Goal: Task Accomplishment & Management: Complete application form

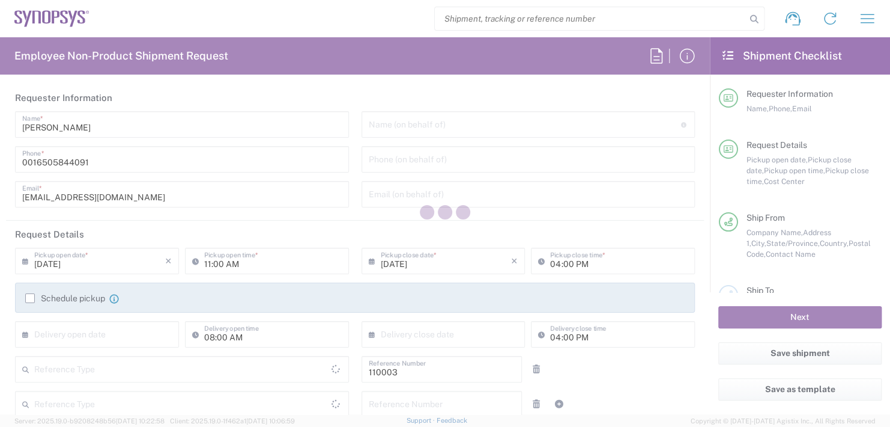
type input "Department"
type input "[GEOGRAPHIC_DATA]"
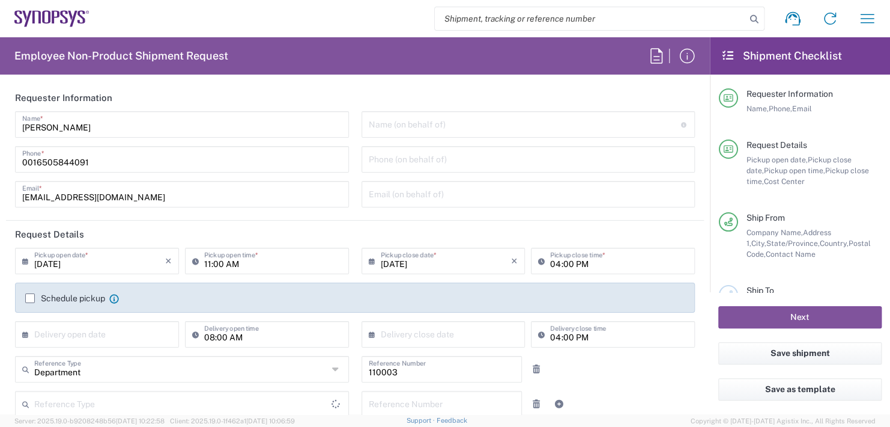
type input "US01, FAC, MV/SV Fac 110003"
type input "Delivered at Place"
type input "[US_STATE]"
type input "[GEOGRAPHIC_DATA]"
click at [400, 129] on input "text" at bounding box center [525, 123] width 312 height 21
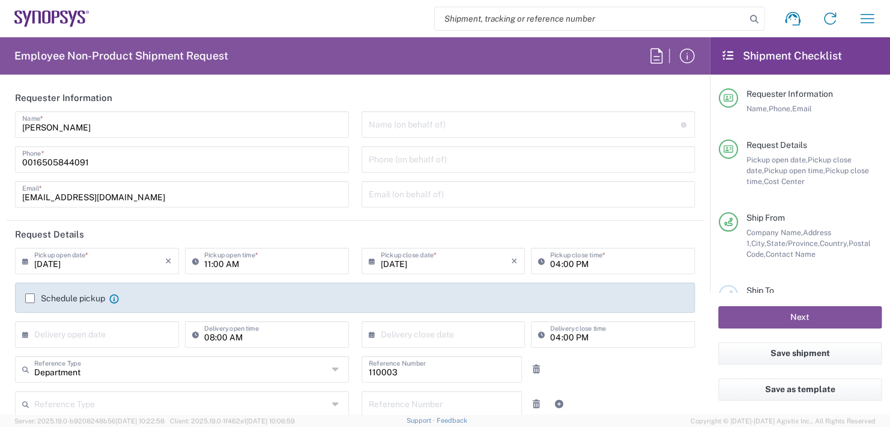
type input "Headquarters USSV"
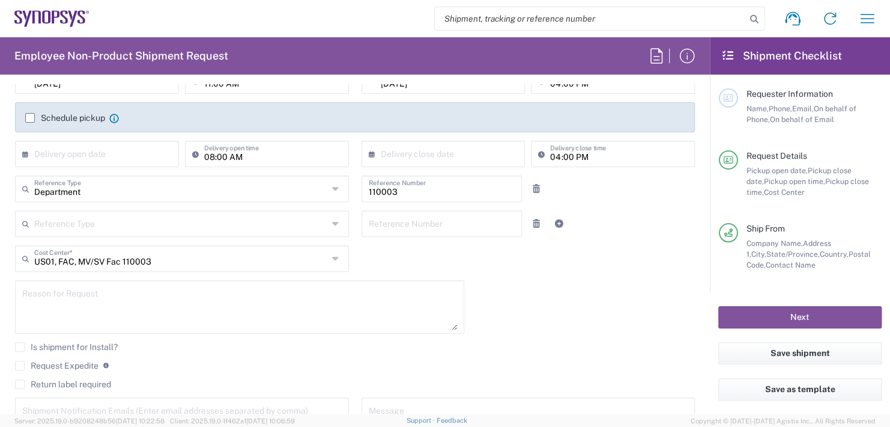
scroll to position [120, 0]
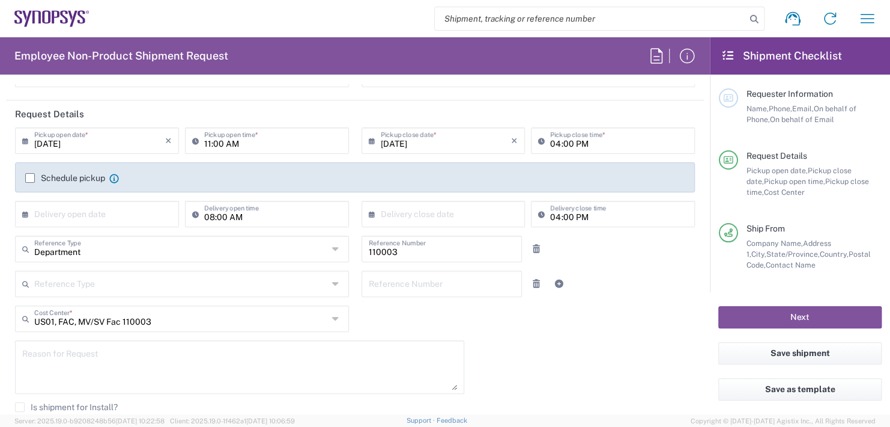
type input "Boba [PERSON_NAME]"
click at [255, 136] on input "11:00 AM" at bounding box center [273, 139] width 138 height 21
click at [255, 138] on input "11:00 AM" at bounding box center [273, 139] width 138 height 21
type input "1"
type input "02:30 PM"
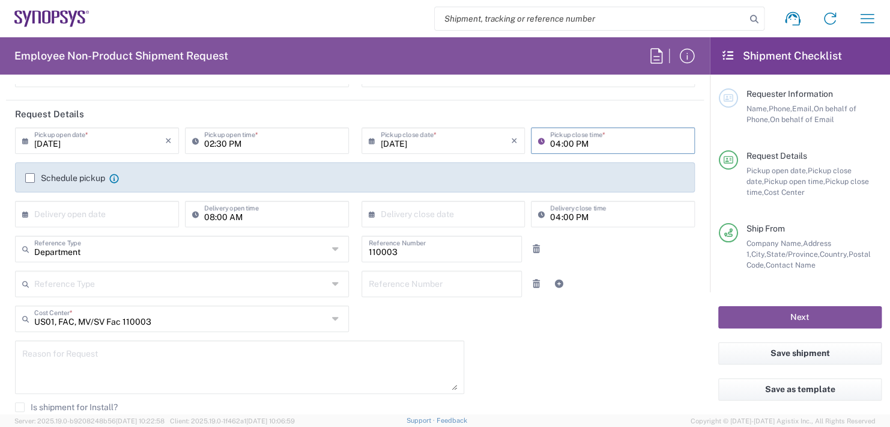
click at [582, 141] on input "04:00 PM" at bounding box center [619, 139] width 138 height 21
click at [582, 141] on input ":00 PM" at bounding box center [619, 139] width 138 height 21
type input ":"
type input "02"
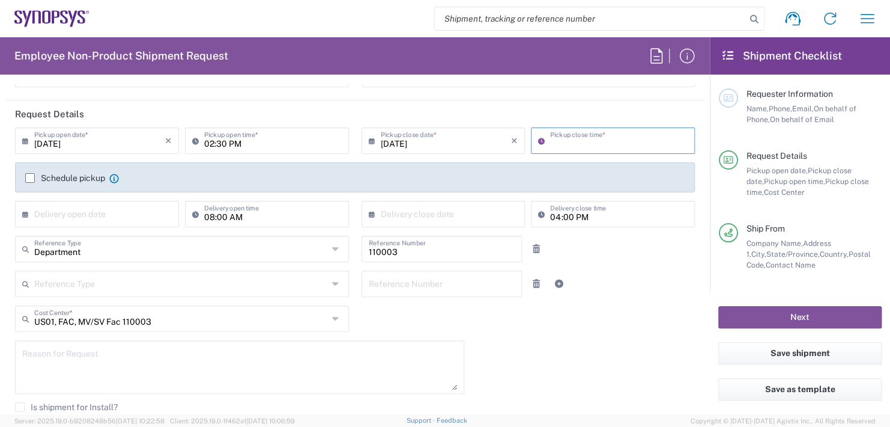
click at [55, 208] on div "[DATE] × Pickup open date * Cancel Apply 02:30 PM Pickup open time * [DATE] × P…" at bounding box center [355, 181] width 693 height 108
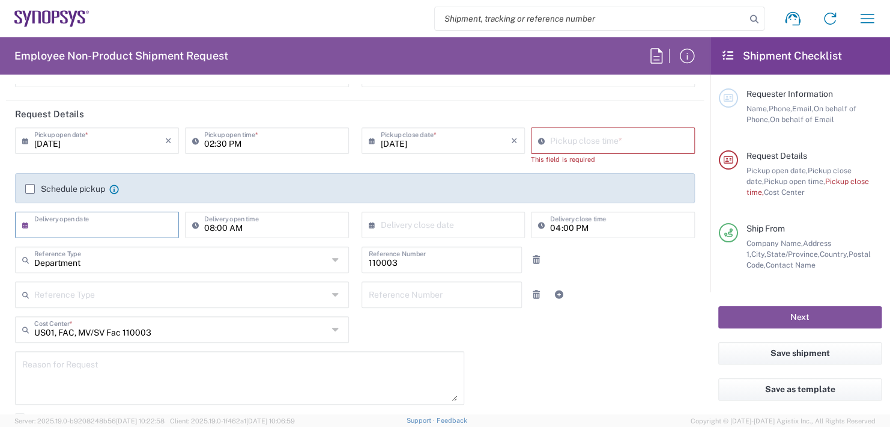
click at [56, 217] on input "text" at bounding box center [99, 223] width 131 height 21
click at [81, 331] on span "23" at bounding box center [82, 332] width 18 height 17
type input "[DATE]"
click at [245, 226] on input "08:00 AM" at bounding box center [273, 223] width 138 height 21
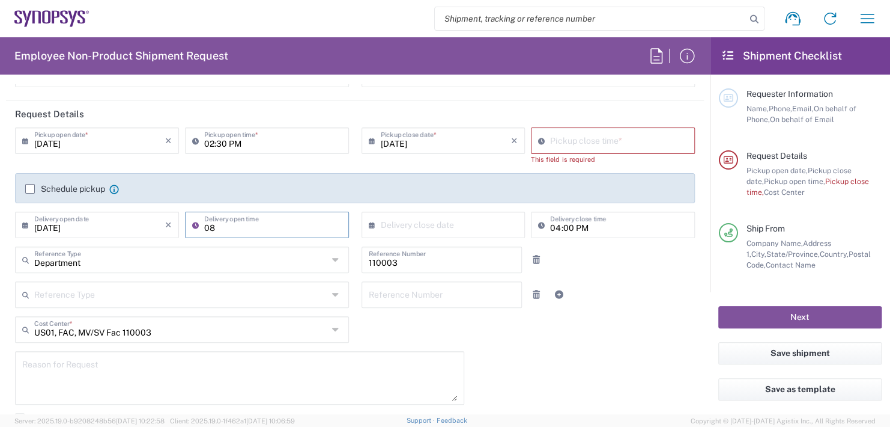
type input "0"
type input "11:00 AM"
type input "Synopsys Inc"
type input "1301 S Mopac Expy"
type input "[STREET_ADDRESS]"
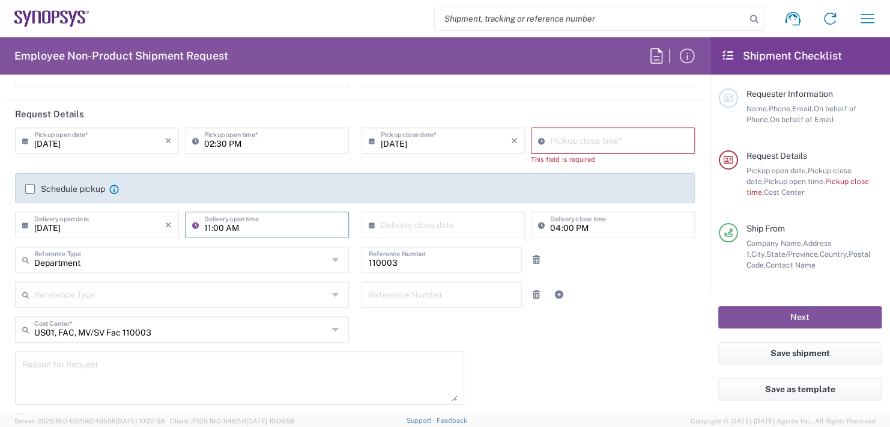
type input "Austin"
type input "[US_STATE]"
type input "78746"
type input "[PHONE_NUMBER]"
click at [414, 211] on div "Schedule pickup When scheduling a pickup please be sure to meet the following c…" at bounding box center [355, 192] width 693 height 38
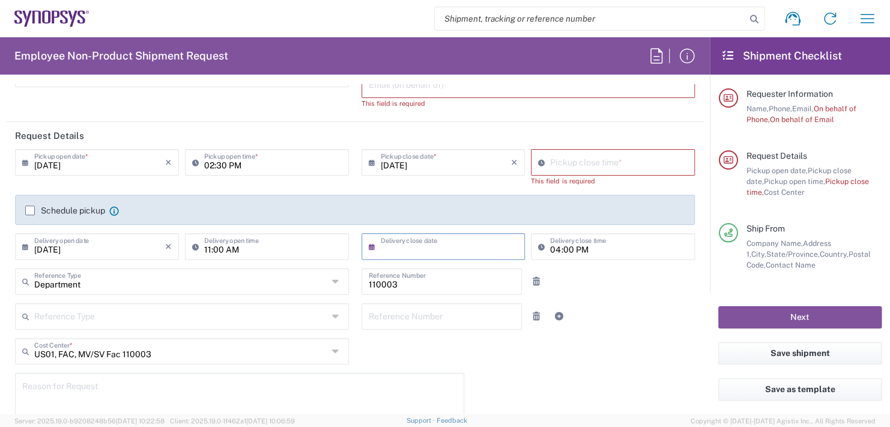
click at [411, 247] on input "text" at bounding box center [446, 245] width 131 height 21
click at [420, 354] on span "23" at bounding box center [423, 354] width 18 height 17
type input "[DATE]"
click at [601, 157] on input "10:36 AM" at bounding box center [619, 161] width 138 height 21
click at [599, 158] on input "10:36 AM" at bounding box center [619, 161] width 138 height 21
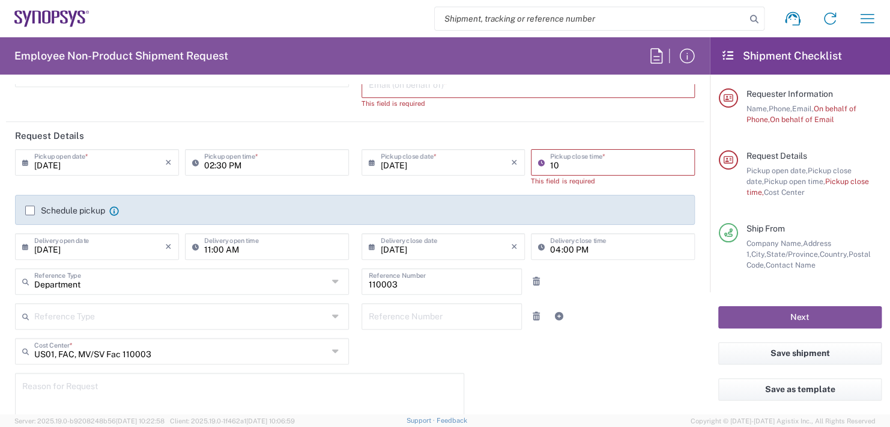
type input "1"
type input "02:30 PM"
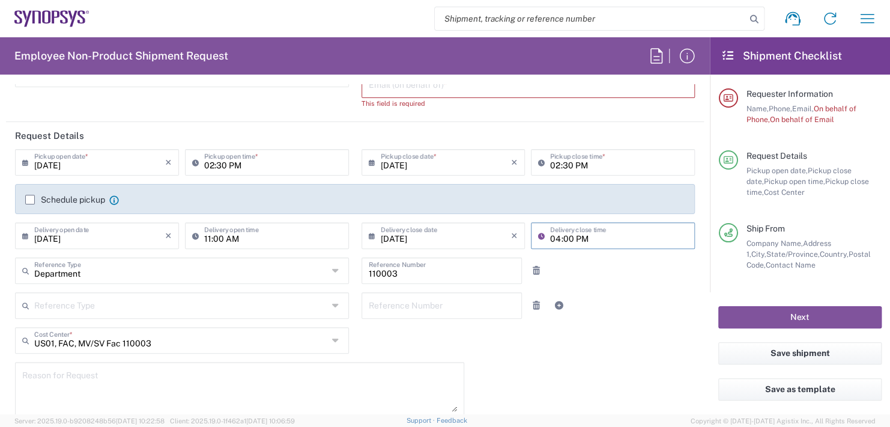
click at [592, 254] on div "04:00 PM Delivery close time" at bounding box center [613, 239] width 170 height 35
click at [591, 235] on input "04:00 PM" at bounding box center [619, 234] width 138 height 21
type input "0"
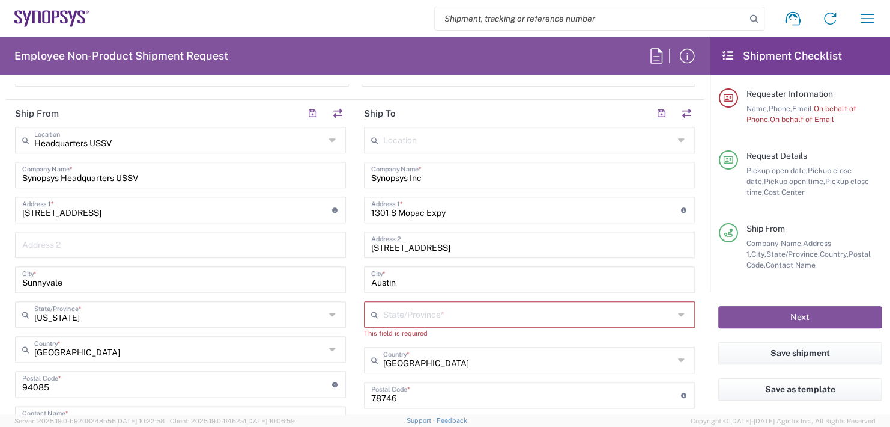
scroll to position [481, 0]
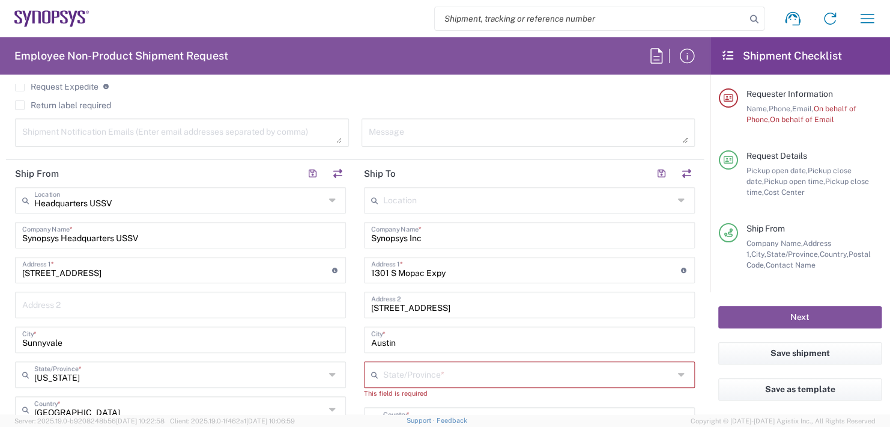
type input "11:00 AM"
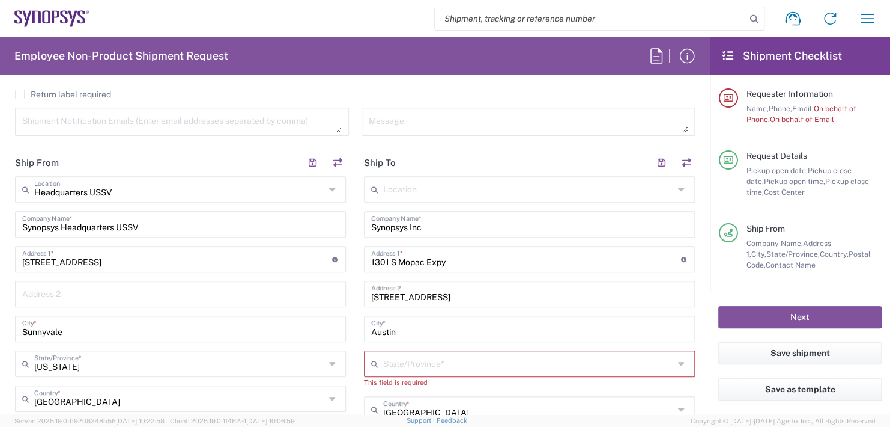
click at [431, 234] on input "Synopsys Inc" at bounding box center [529, 223] width 317 height 21
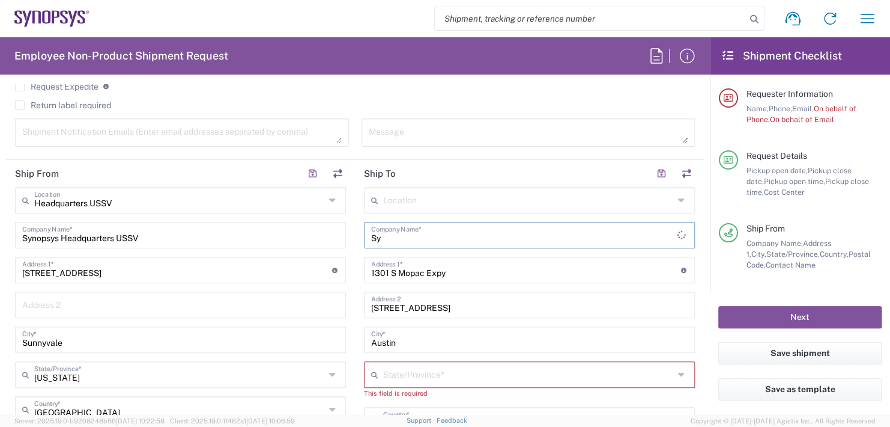
type input "S"
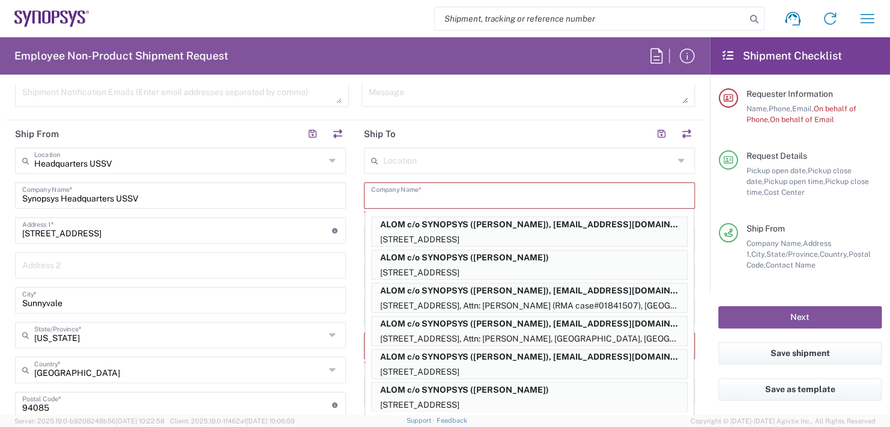
scroll to position [612, 0]
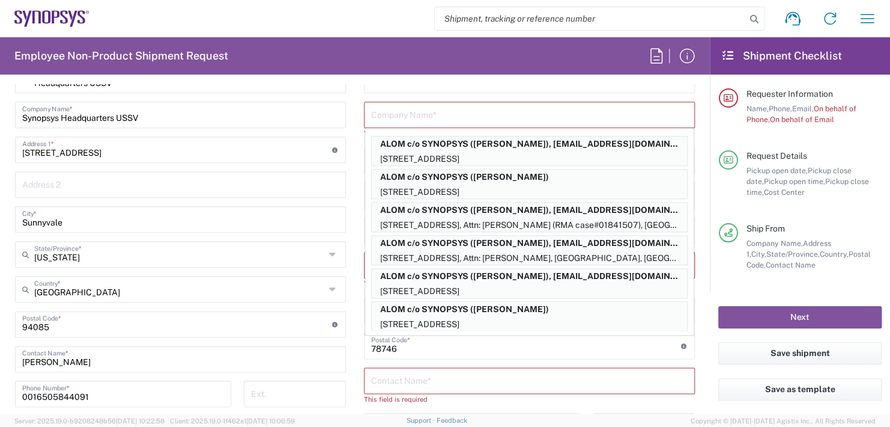
click at [539, 77] on div "Employee Non-Product Shipment Request Requester Information [PERSON_NAME] Name …" at bounding box center [355, 225] width 710 height 377
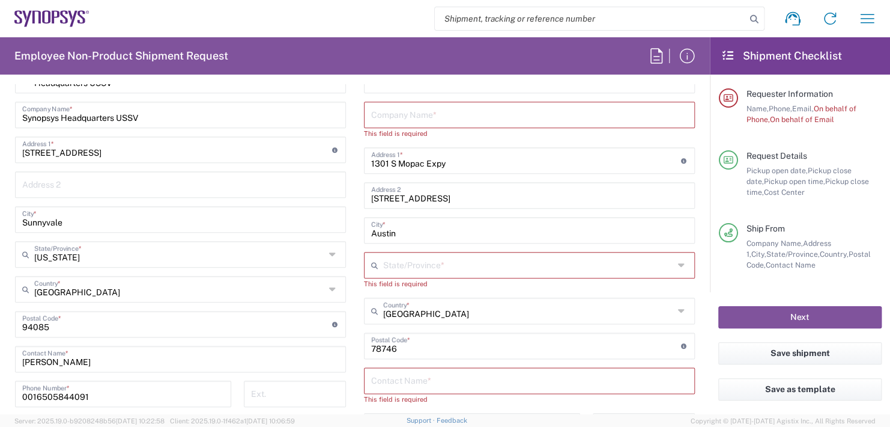
scroll to position [552, 0]
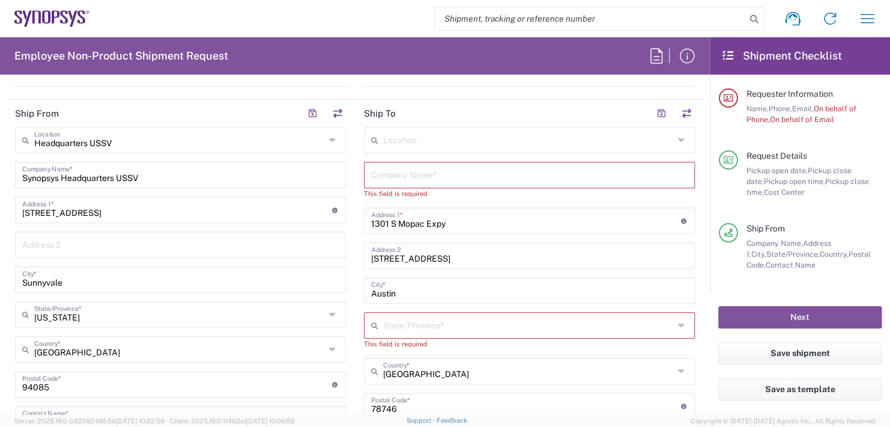
click at [397, 171] on input "text" at bounding box center [529, 173] width 317 height 21
type input "E"
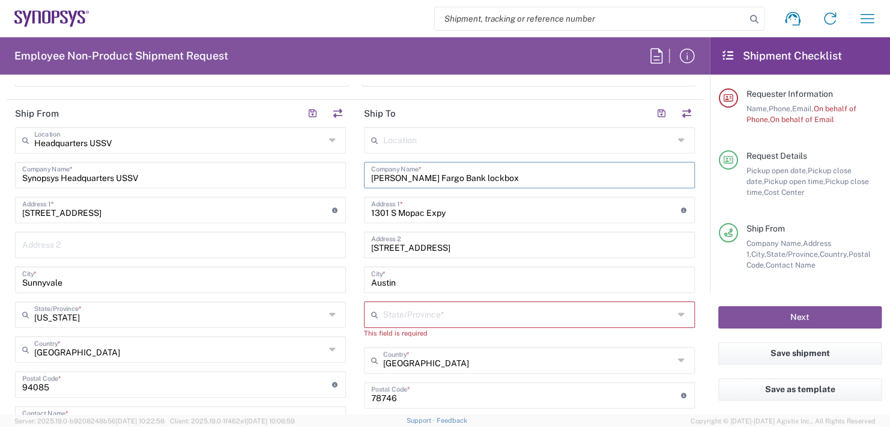
click at [441, 172] on input "[PERSON_NAME] Fargo Bank lockbox" at bounding box center [529, 173] width 317 height 21
click at [440, 172] on input "[PERSON_NAME] Fargo Bank lockbox" at bounding box center [529, 173] width 317 height 21
type input "[PERSON_NAME] Fargo Bank Lockbox"
drag, startPoint x: 648, startPoint y: 213, endPoint x: 207, endPoint y: 213, distance: 441.6
click at [212, 208] on div "Ship From Headquarters USSV Location Headquarters [GEOGRAPHIC_DATA] Agrate Bria…" at bounding box center [355, 379] width 698 height 558
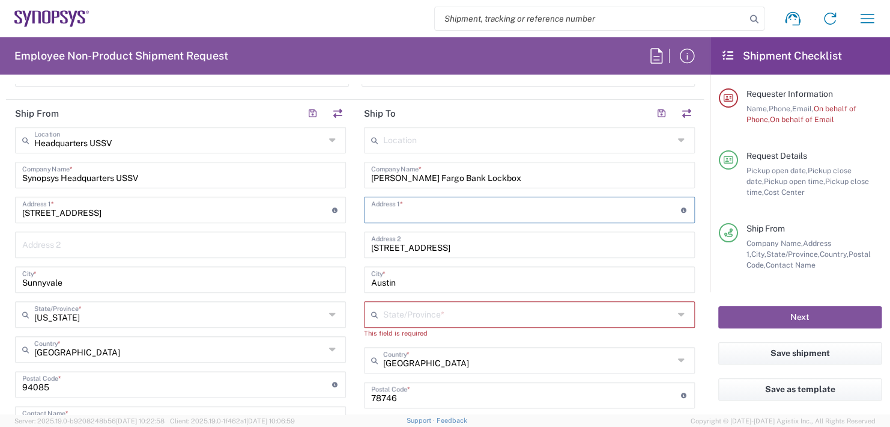
type input "11:00"
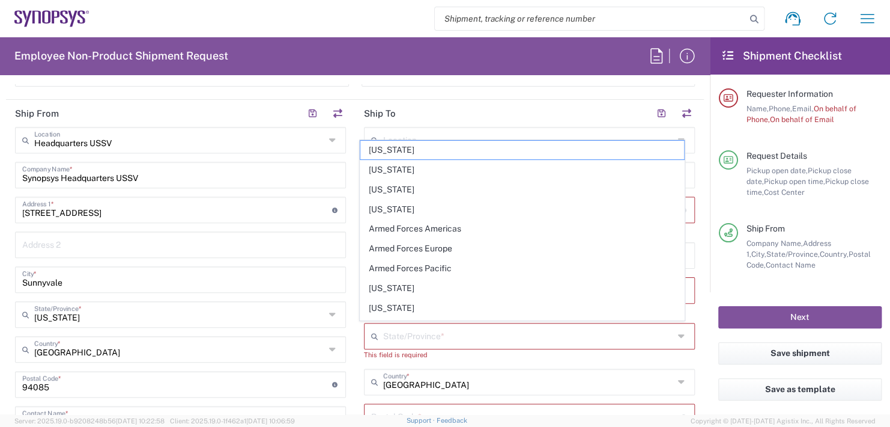
click at [582, 93] on div "Message" at bounding box center [528, 76] width 347 height 37
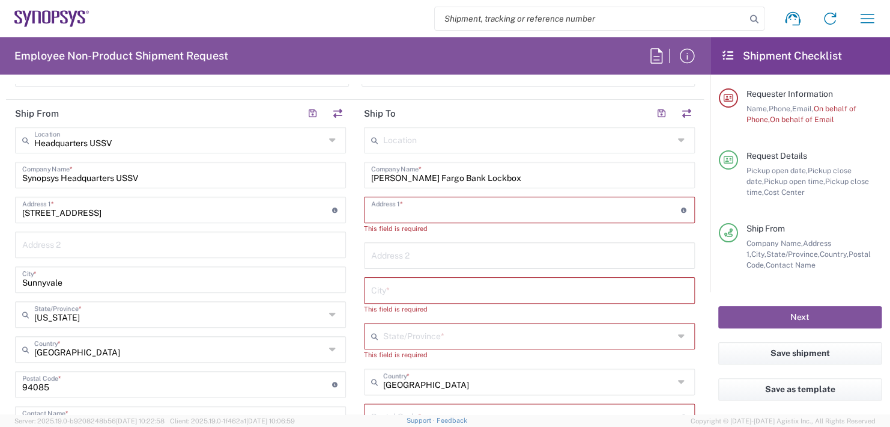
click at [390, 204] on input "text" at bounding box center [526, 208] width 310 height 21
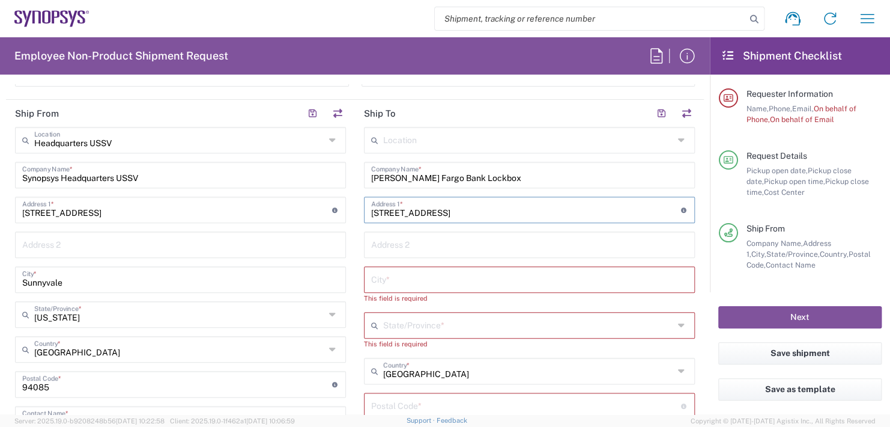
type input "[STREET_ADDRESS]"
click at [584, 133] on input "text" at bounding box center [528, 139] width 291 height 21
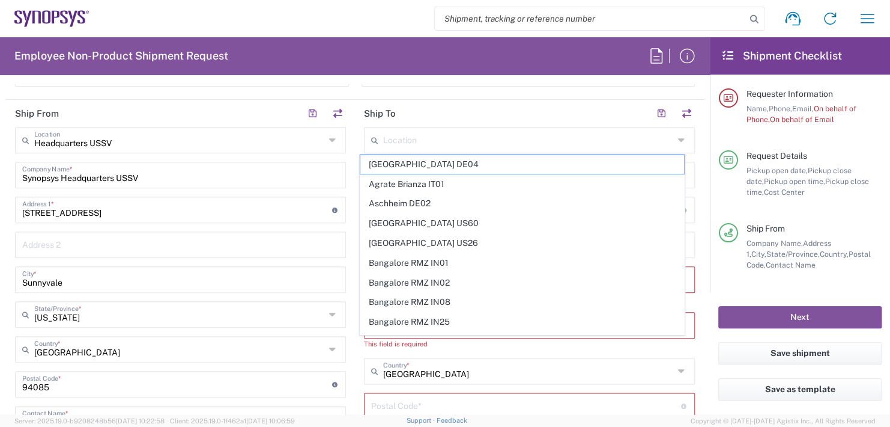
click at [578, 91] on div "Message" at bounding box center [528, 76] width 347 height 37
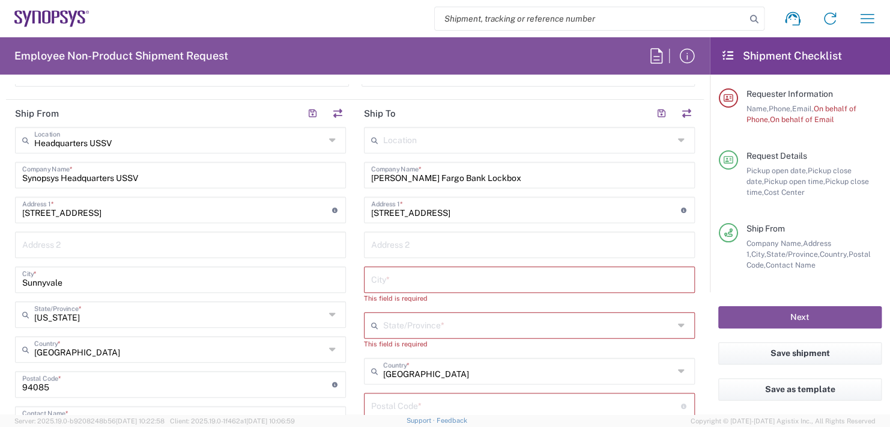
click at [394, 281] on input "text" at bounding box center [529, 278] width 317 height 21
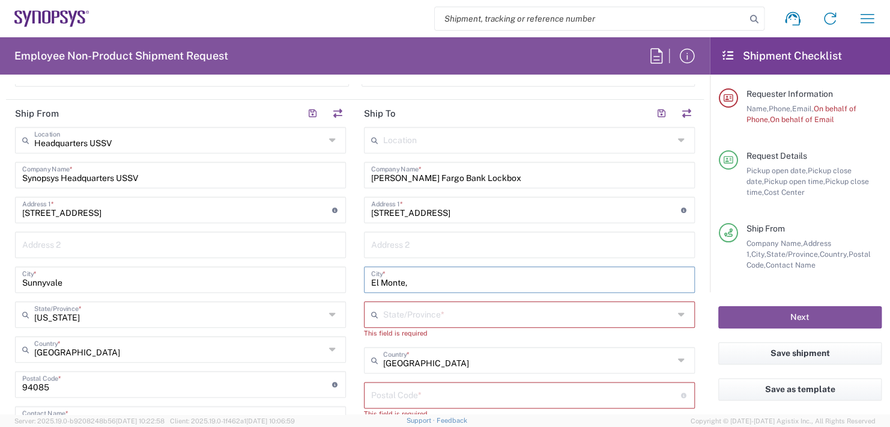
type input "El Monte,"
click at [400, 318] on input "text" at bounding box center [528, 313] width 291 height 21
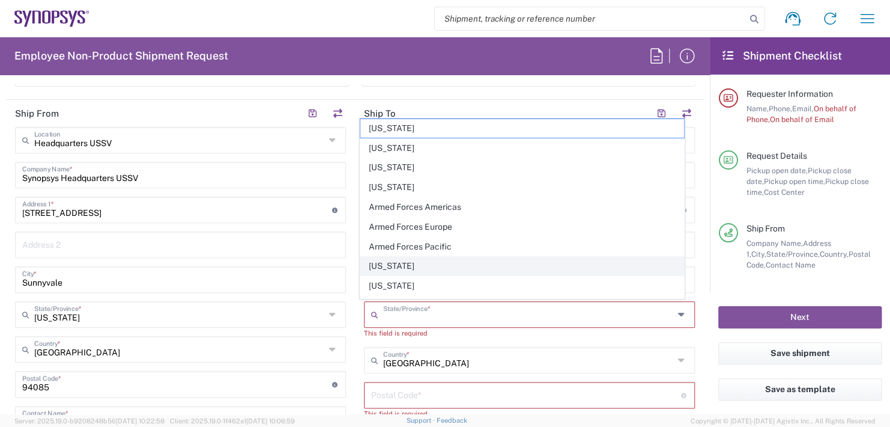
click at [388, 261] on span "[US_STATE]" at bounding box center [522, 266] width 324 height 19
type input "[US_STATE]"
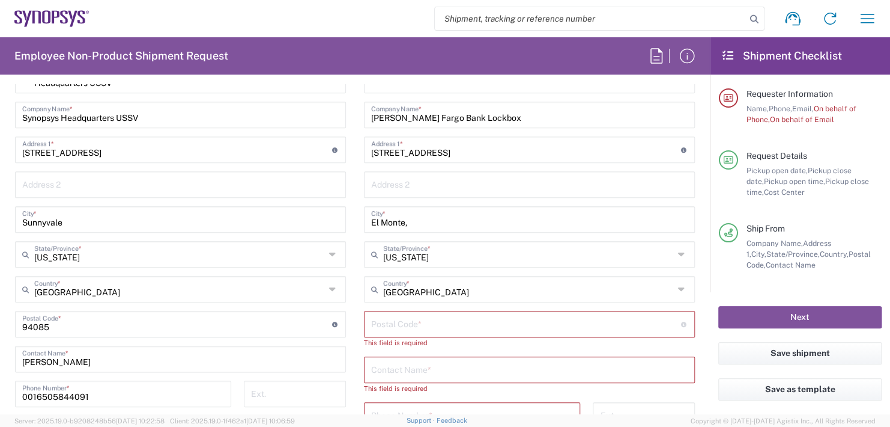
scroll to position [661, 0]
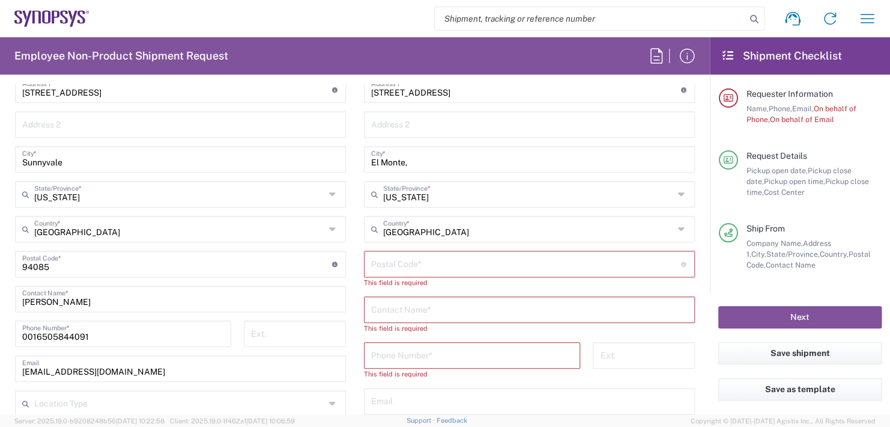
click at [386, 261] on input "undefined" at bounding box center [526, 262] width 310 height 21
click at [398, 260] on input "undefined" at bounding box center [526, 262] width 310 height 21
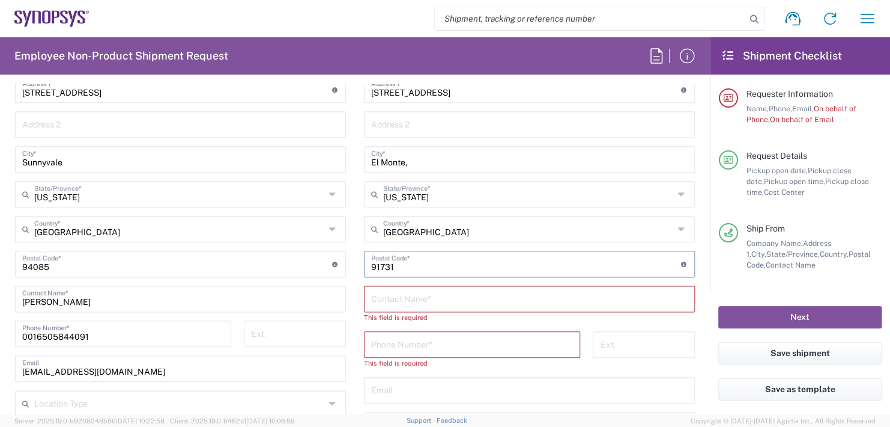
type input "91731"
click at [396, 292] on input "text" at bounding box center [529, 297] width 317 height 21
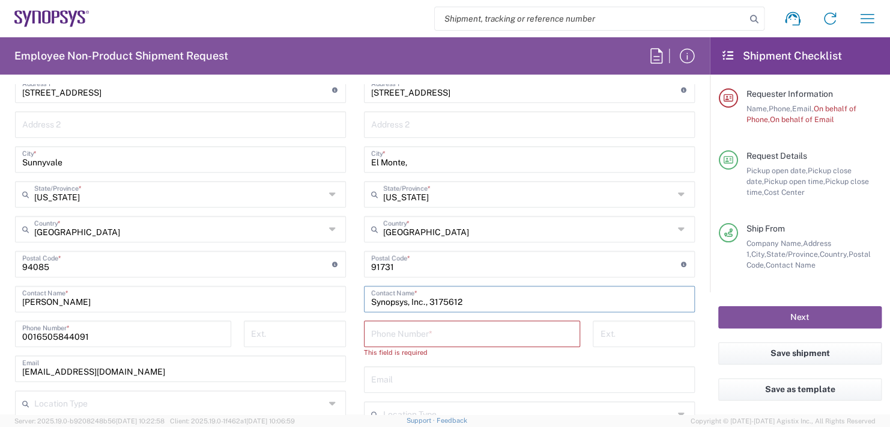
type input "Synopsys, Inc., 3175612"
click at [438, 330] on input "tel" at bounding box center [472, 332] width 202 height 21
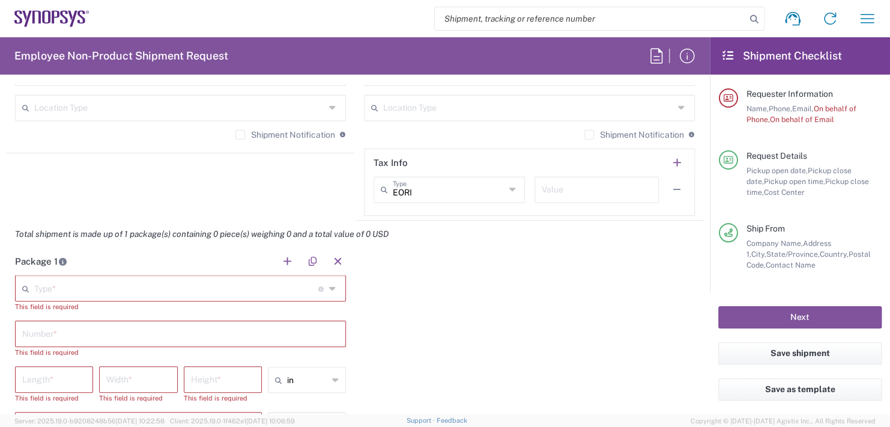
scroll to position [961, 0]
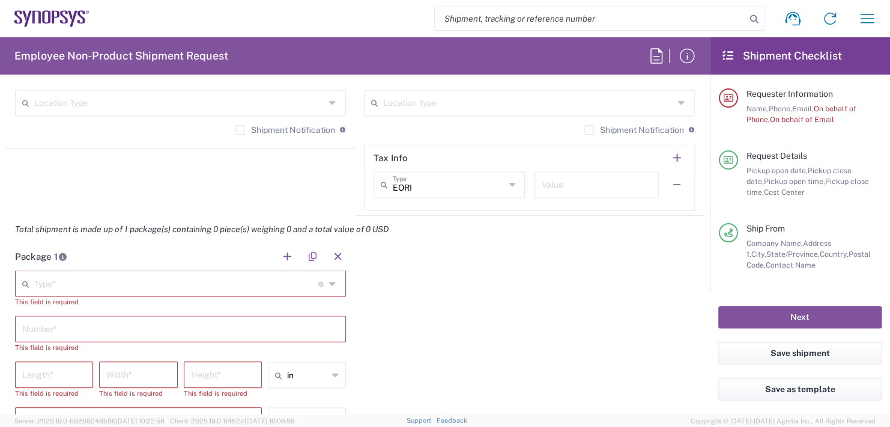
type input "[PHONE_NUMBER]"
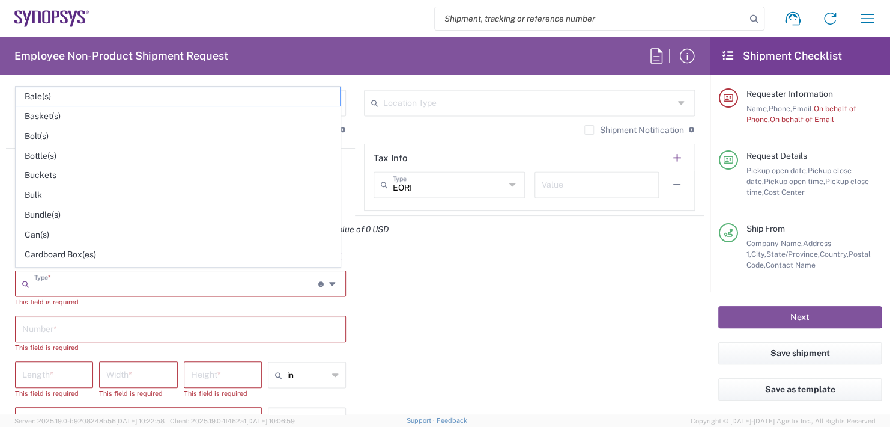
click at [67, 281] on input "text" at bounding box center [176, 282] width 284 height 21
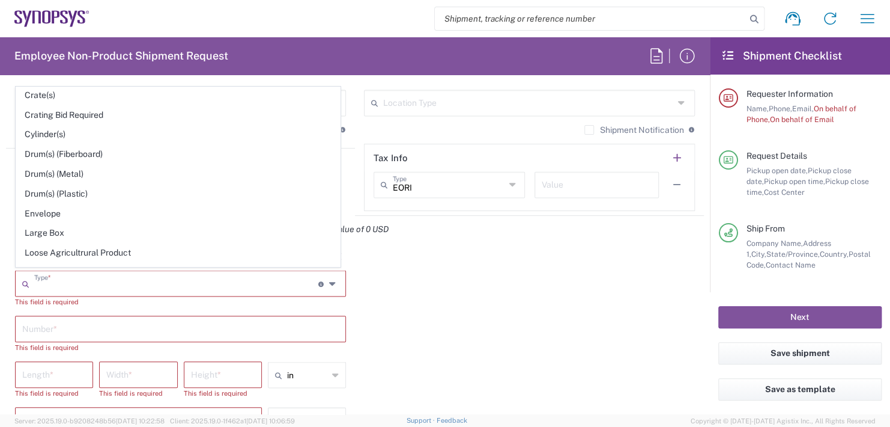
scroll to position [240, 0]
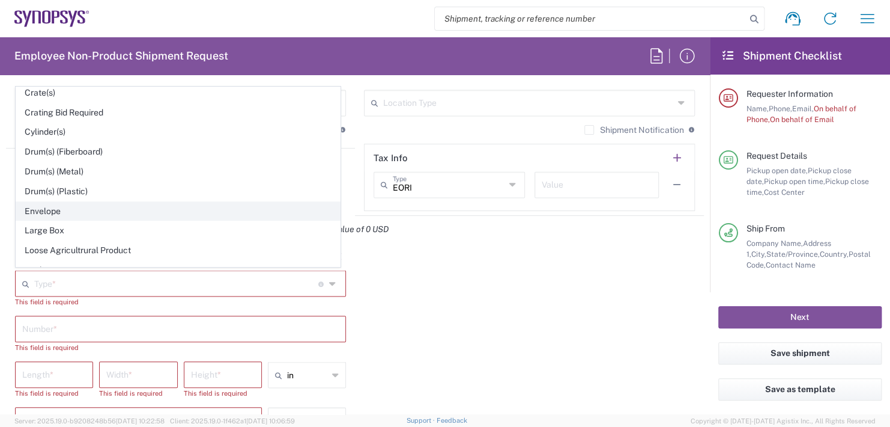
click at [52, 212] on span "Envelope" at bounding box center [178, 211] width 324 height 19
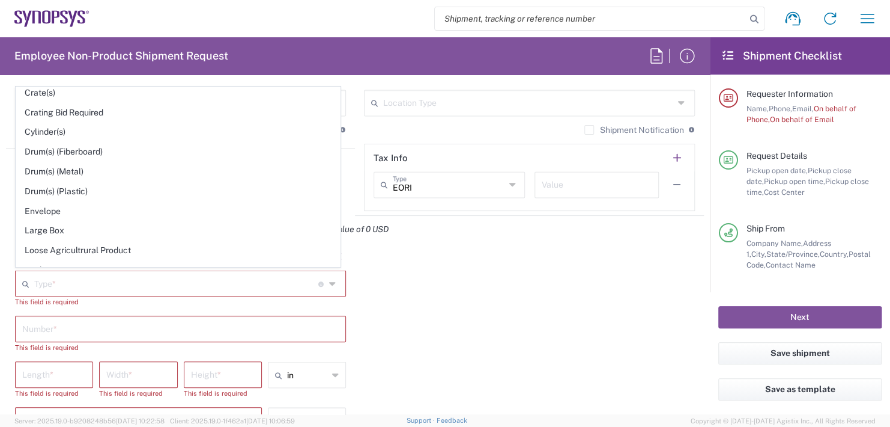
type input "Envelope"
type input "1"
type input "9.5"
type input "12.5"
type input "0.25"
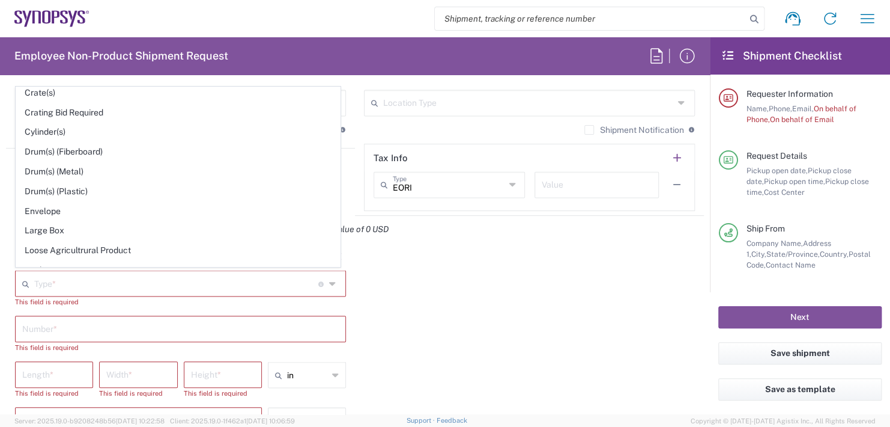
type input "1"
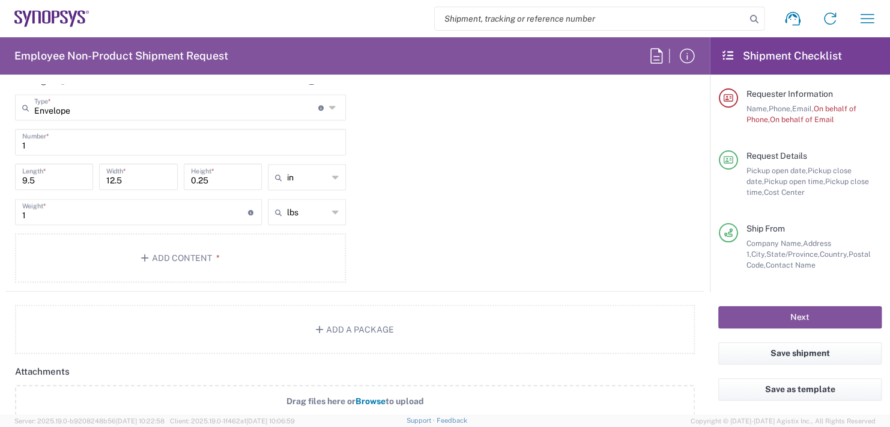
scroll to position [1202, 0]
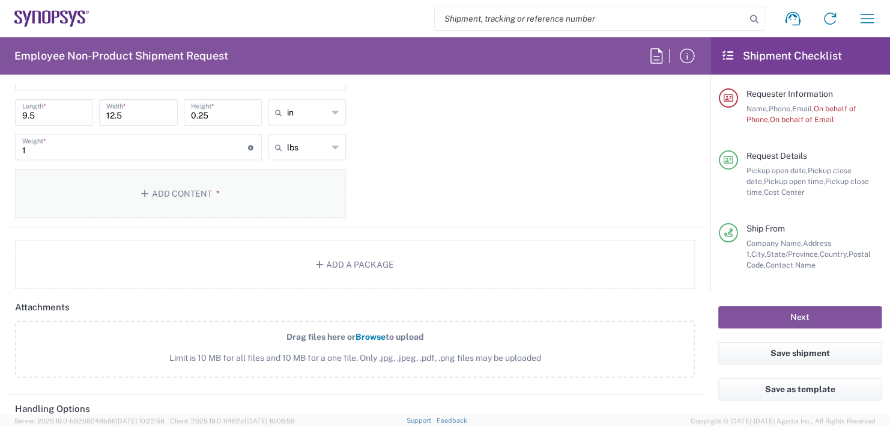
click at [174, 189] on button "Add Content *" at bounding box center [180, 193] width 331 height 49
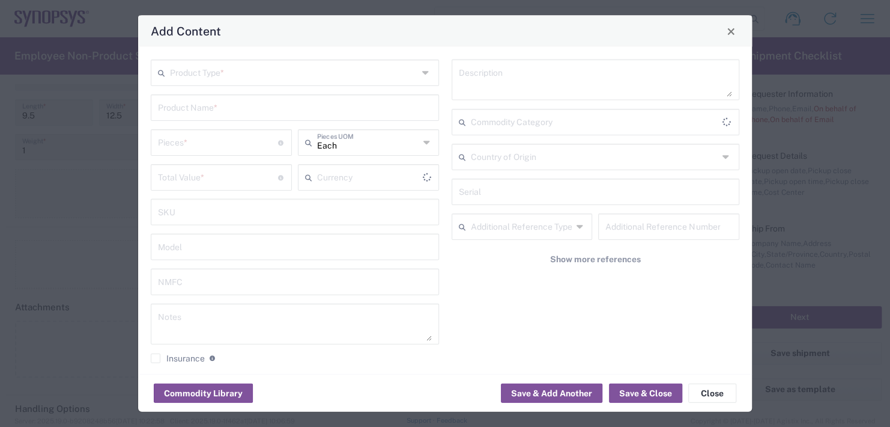
type input "US Dollar"
click at [212, 75] on input "text" at bounding box center [294, 71] width 248 height 21
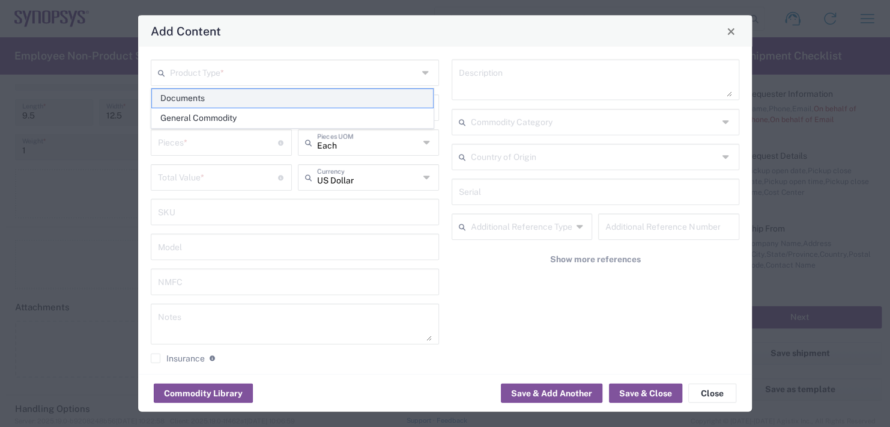
click at [191, 95] on span "Documents" at bounding box center [292, 98] width 281 height 19
type input "Documents"
type input "1"
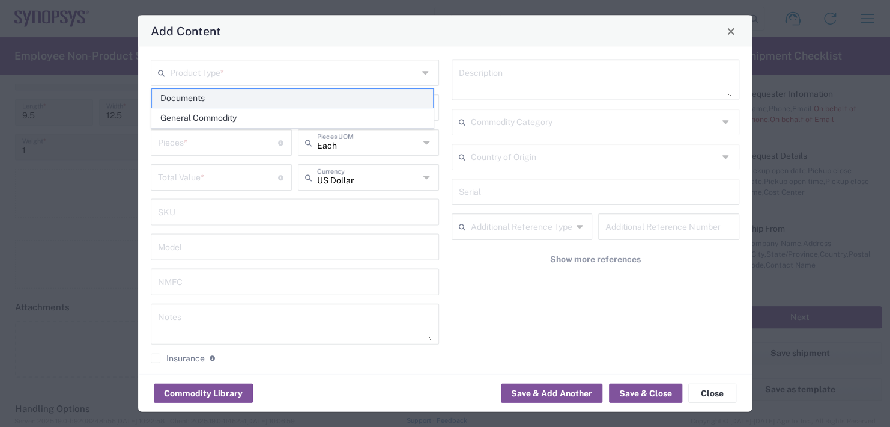
type textarea "Documents"
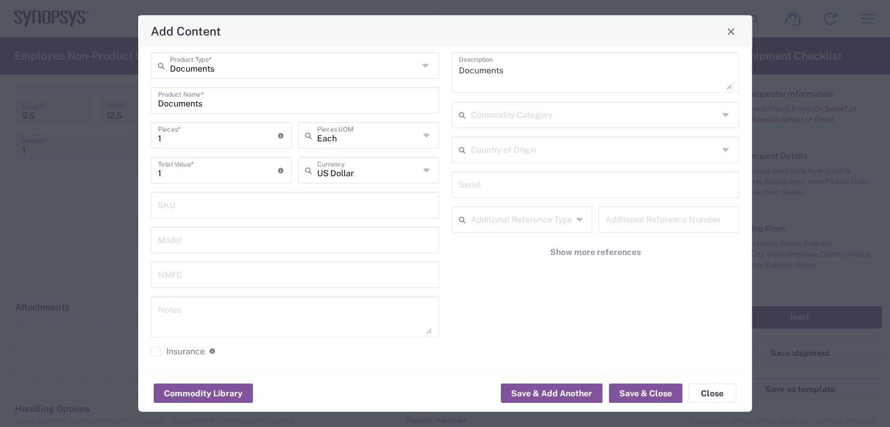
scroll to position [10, 0]
click at [644, 386] on button "Save & Close" at bounding box center [645, 392] width 73 height 19
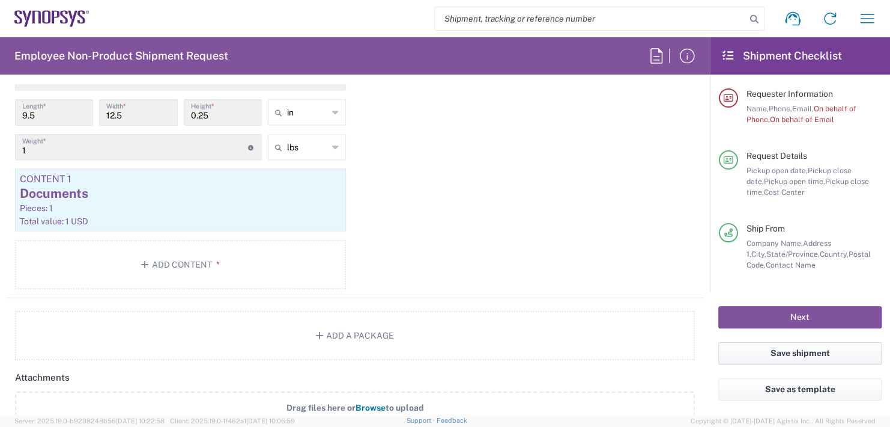
click at [791, 350] on button "Save shipment" at bounding box center [800, 353] width 163 height 22
